Goal: Navigation & Orientation: Find specific page/section

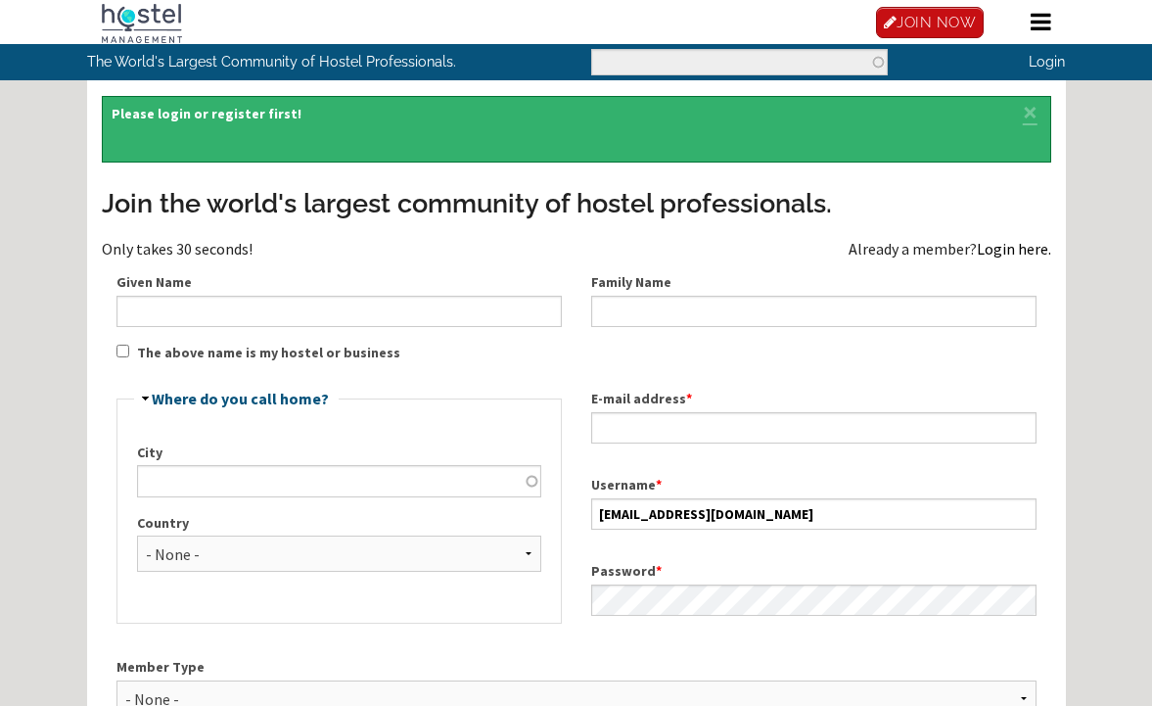
click at [1023, 248] on link "Login here." at bounding box center [1014, 249] width 74 height 20
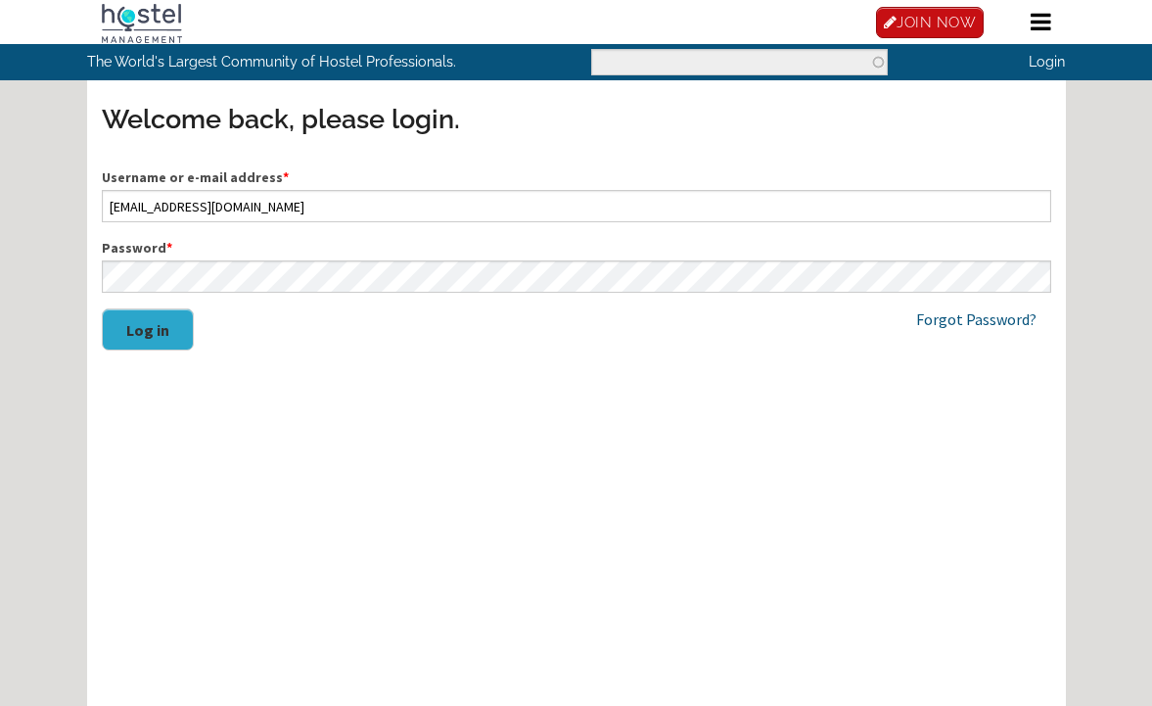
click at [113, 321] on button "Log in" at bounding box center [148, 329] width 92 height 42
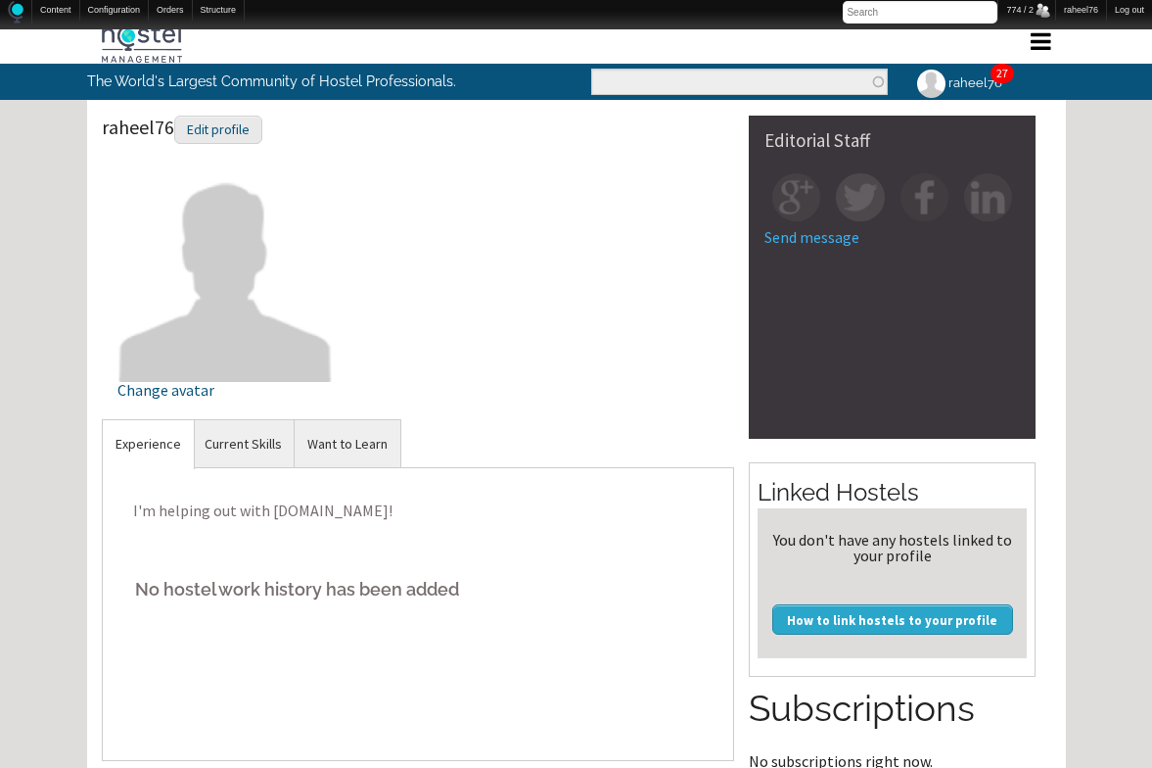
click at [1005, 72] on link "27" at bounding box center [1003, 73] width 12 height 15
